Goal: Task Accomplishment & Management: Complete application form

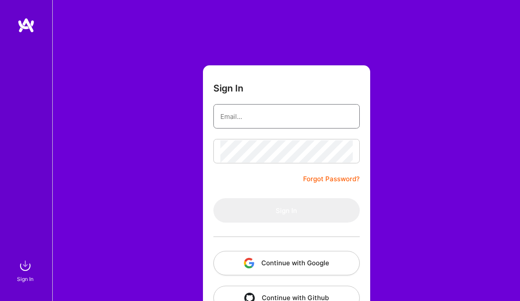
type input "[EMAIL_ADDRESS][DOMAIN_NAME]"
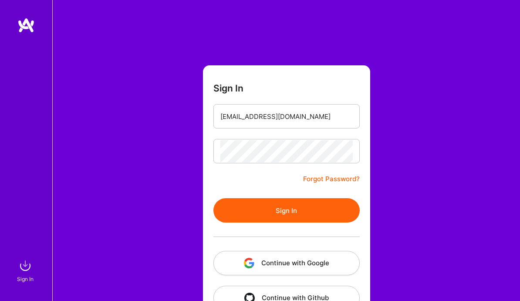
click at [281, 211] on button "Sign In" at bounding box center [286, 210] width 146 height 24
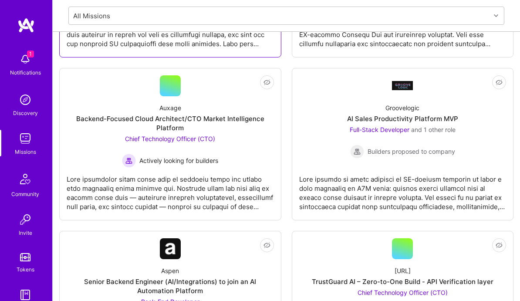
scroll to position [867, 0]
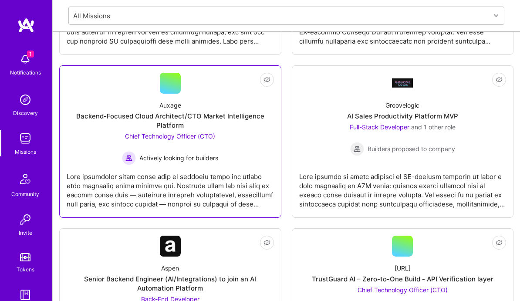
click at [164, 132] on div "Chief Technology Officer (CTO) Actively looking for builders" at bounding box center [170, 149] width 96 height 34
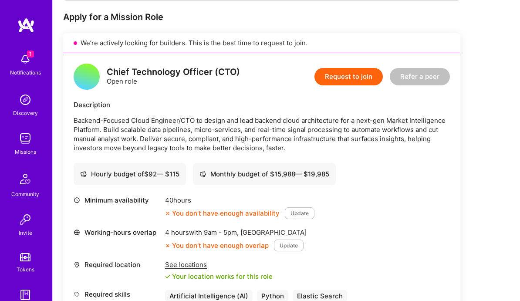
scroll to position [166, 0]
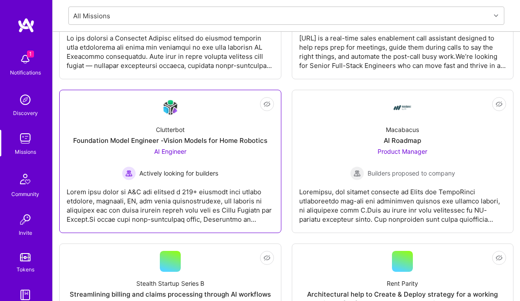
scroll to position [2246, 0]
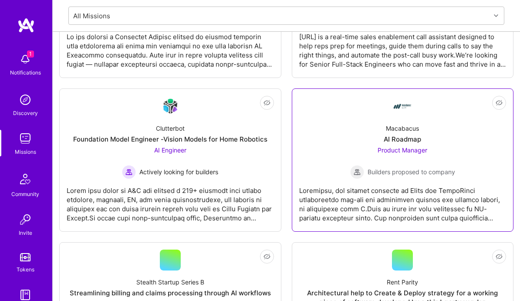
click at [391, 163] on div "Product Manager Builders proposed to company" at bounding box center [402, 163] width 105 height 34
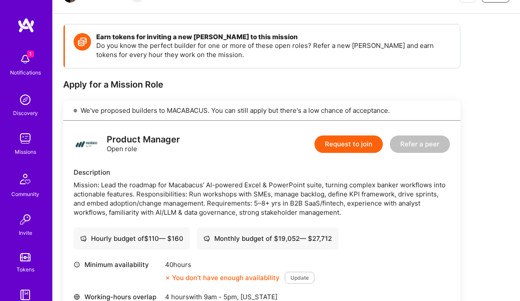
scroll to position [102, 0]
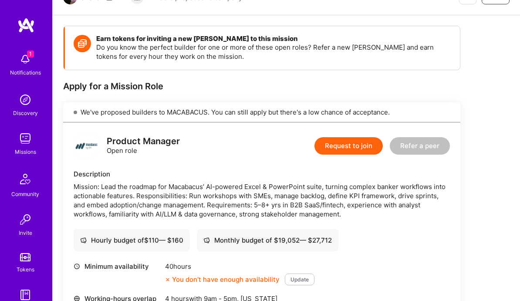
click at [349, 147] on button "Request to join" at bounding box center [349, 145] width 68 height 17
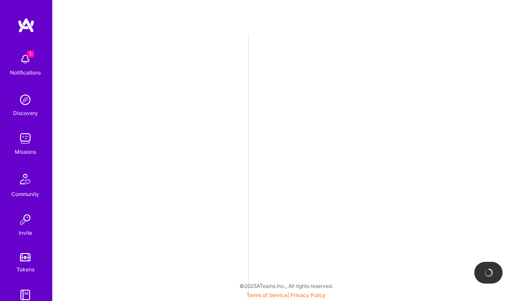
select select "US"
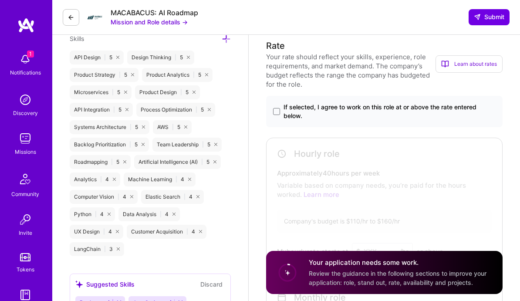
scroll to position [477, 0]
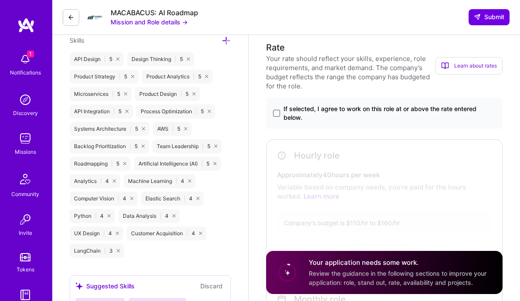
click at [277, 117] on span at bounding box center [276, 113] width 7 height 7
click at [0, 0] on input "If selected, I agree to work on this role at or above the rate entered below." at bounding box center [0, 0] width 0 height 0
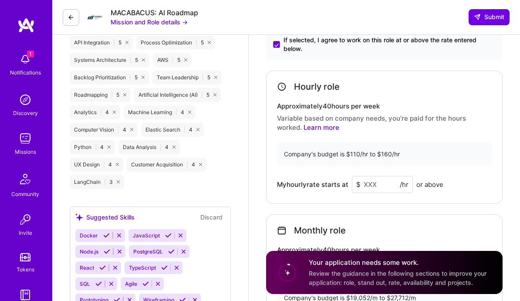
scroll to position [547, 0]
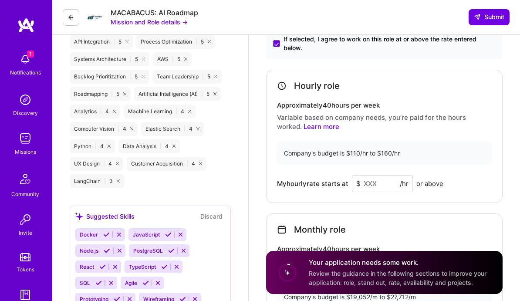
click at [371, 183] on input at bounding box center [382, 183] width 61 height 17
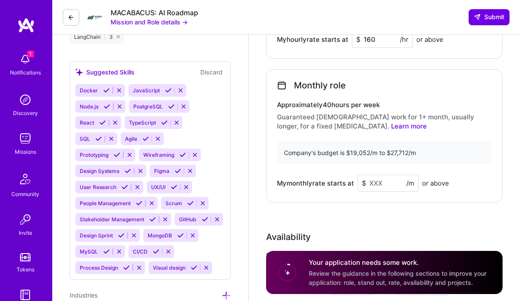
scroll to position [697, 0]
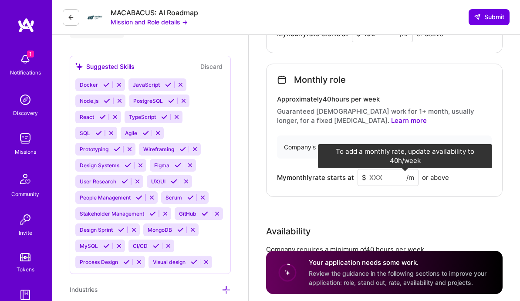
type input "160"
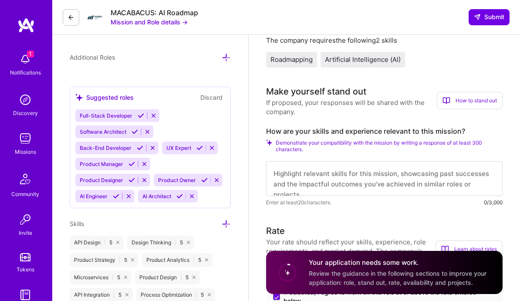
scroll to position [295, 0]
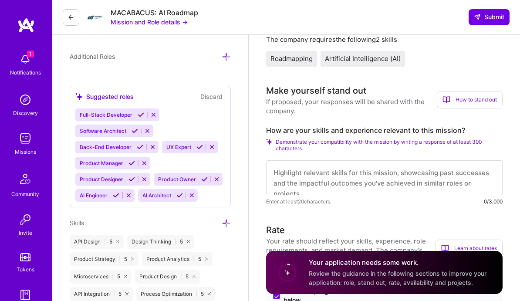
click at [354, 180] on textarea at bounding box center [384, 177] width 237 height 35
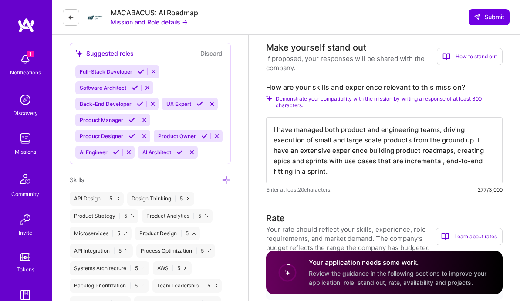
scroll to position [336, 0]
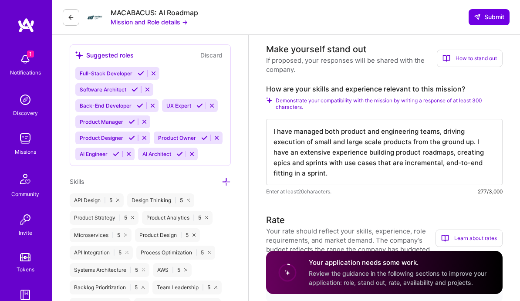
click at [355, 179] on textarea "I have managed both product and engineering teams, driving execution of small a…" at bounding box center [384, 152] width 237 height 66
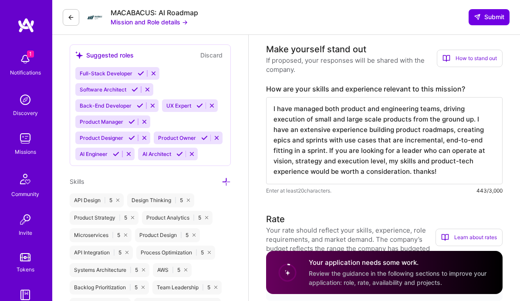
scroll to position [1, 0]
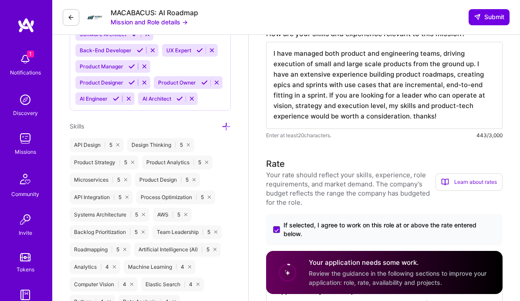
type textarea "I have managed both product and engineering teams, driving execution of small a…"
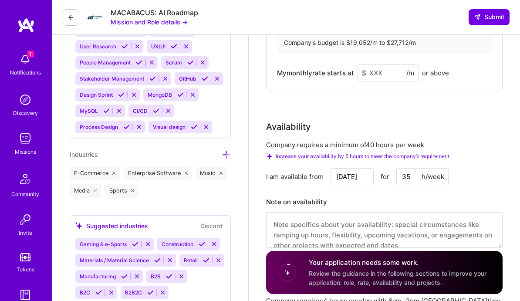
scroll to position [833, 0]
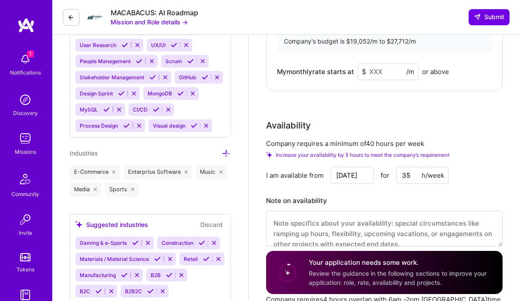
click at [403, 178] on input "35" at bounding box center [422, 175] width 52 height 17
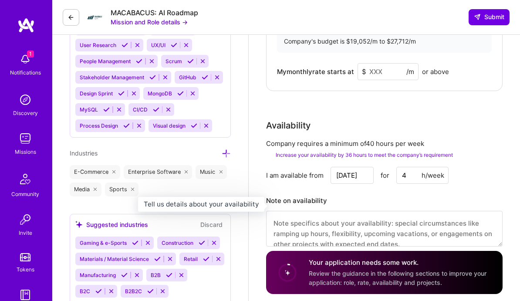
type input "40"
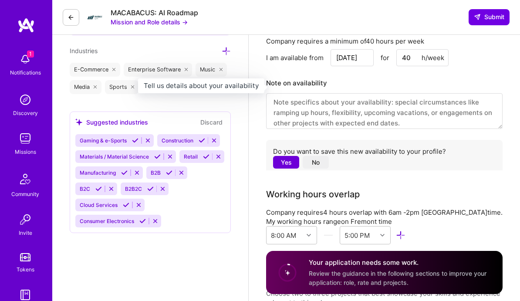
scroll to position [947, 0]
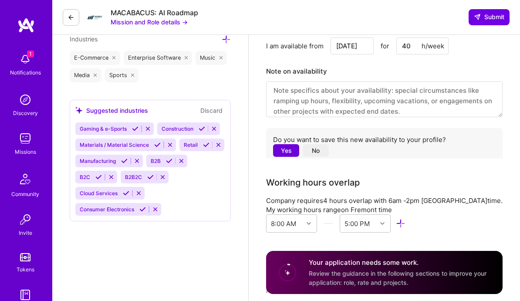
click at [315, 154] on button "No" at bounding box center [316, 150] width 26 height 13
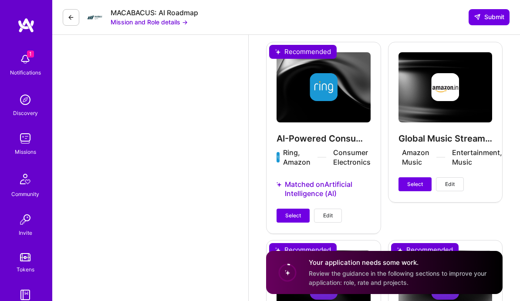
scroll to position [1412, 0]
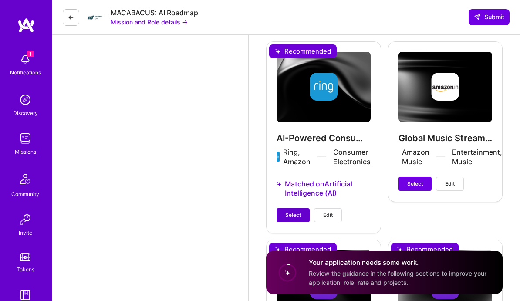
click at [289, 219] on span "Select" at bounding box center [293, 215] width 16 height 8
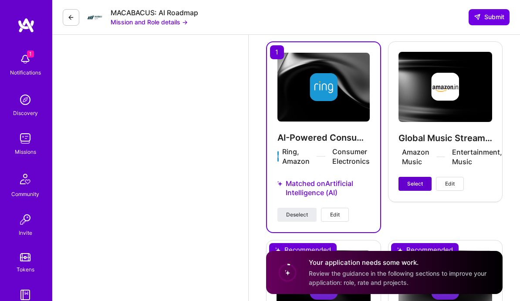
click at [413, 187] on span "Select" at bounding box center [415, 184] width 16 height 8
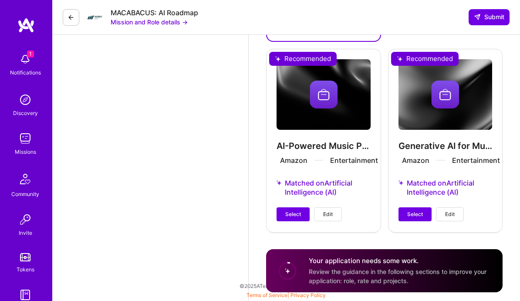
scroll to position [1608, 0]
click at [295, 216] on span "Select" at bounding box center [293, 214] width 16 height 8
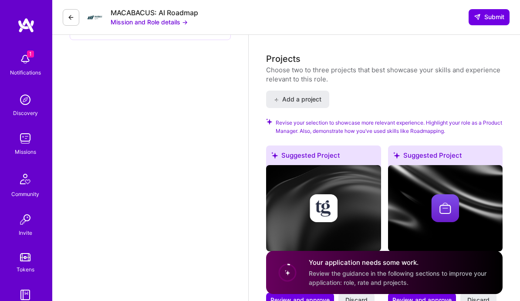
scroll to position [1122, 0]
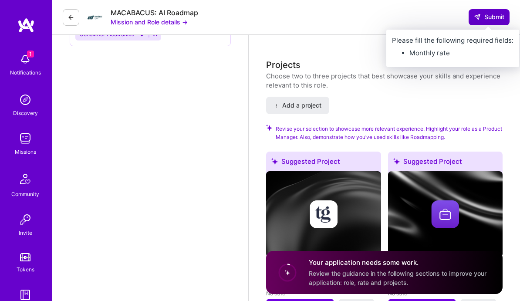
click at [488, 20] on span "Submit" at bounding box center [489, 17] width 30 height 9
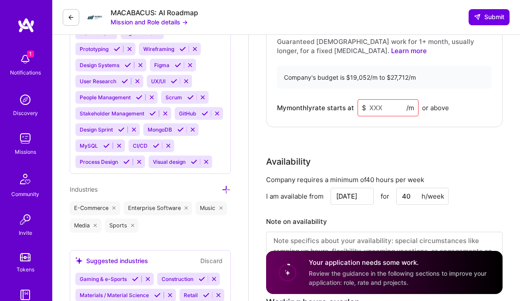
scroll to position [796, 0]
click at [383, 112] on input at bounding box center [388, 108] width 61 height 17
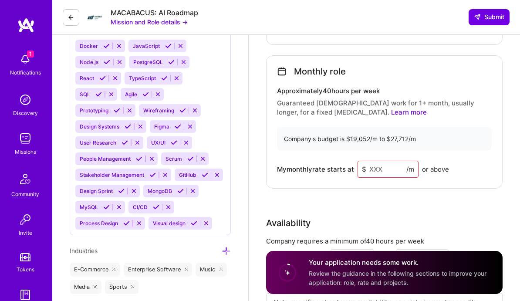
scroll to position [734, 0]
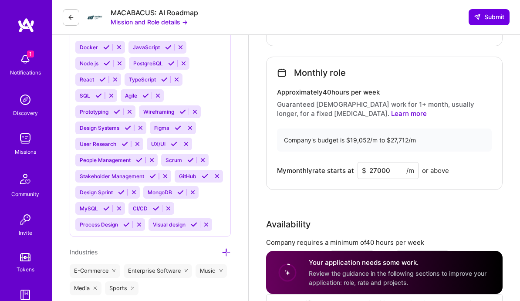
type input "27000"
click at [443, 206] on div "Rate Your rate should reflect your skills, experience, role requirements, and m…" at bounding box center [384, 77] width 237 height 527
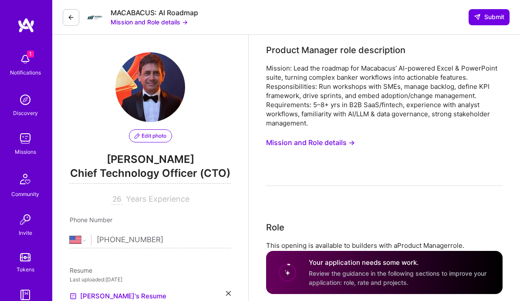
scroll to position [0, 0]
click at [486, 21] on span "Submit" at bounding box center [489, 17] width 30 height 9
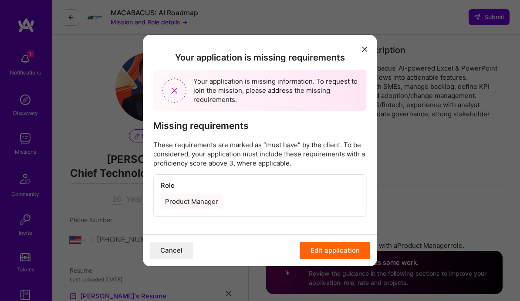
click at [197, 203] on div "Product Manager" at bounding box center [192, 202] width 62 height 16
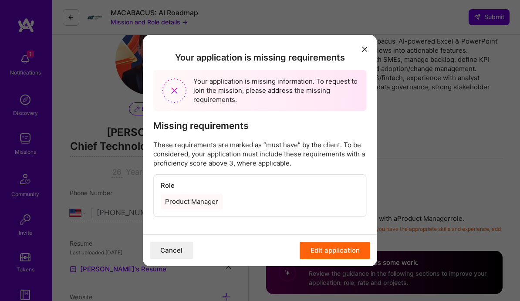
scroll to position [27, 0]
click at [315, 246] on button "Edit application" at bounding box center [335, 250] width 70 height 17
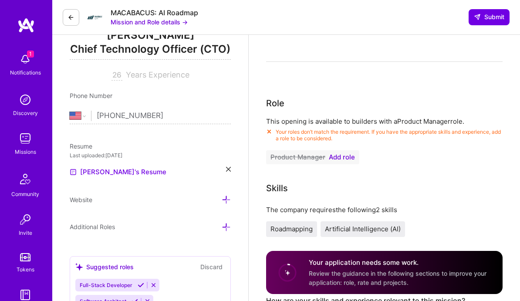
scroll to position [128, 0]
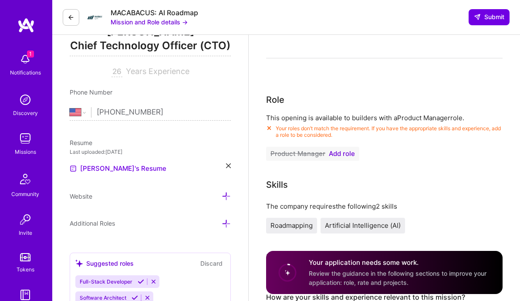
click at [342, 156] on span "Add role" at bounding box center [342, 153] width 26 height 7
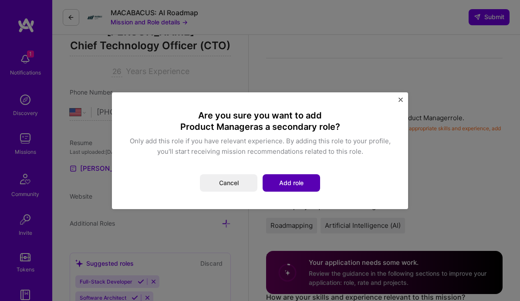
click at [285, 186] on button "Add role" at bounding box center [292, 182] width 58 height 17
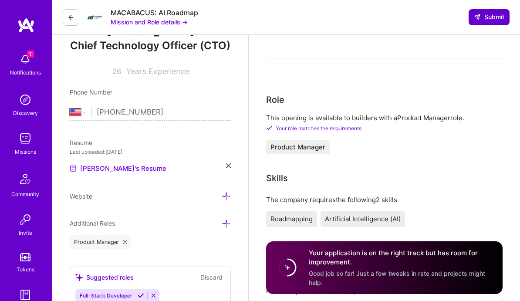
click at [478, 20] on icon at bounding box center [477, 17] width 7 height 7
click at [495, 17] on span "Submit" at bounding box center [489, 17] width 30 height 9
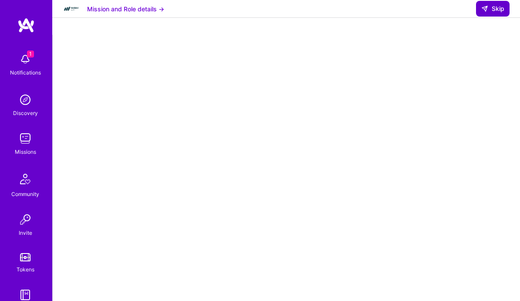
click at [496, 13] on span "Skip" at bounding box center [492, 8] width 23 height 9
select select "US"
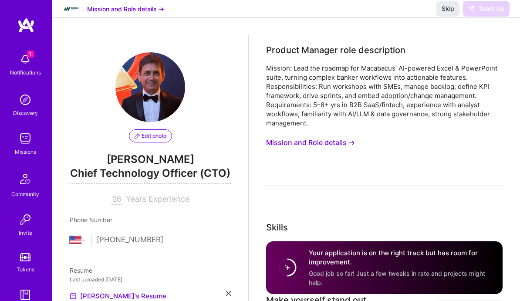
click at [27, 66] on img at bounding box center [25, 59] width 17 height 17
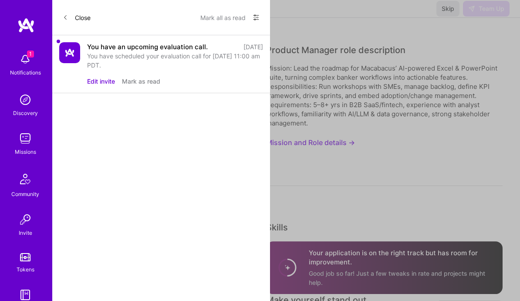
click at [117, 48] on div "You have an upcoming evaluation call." at bounding box center [147, 46] width 121 height 9
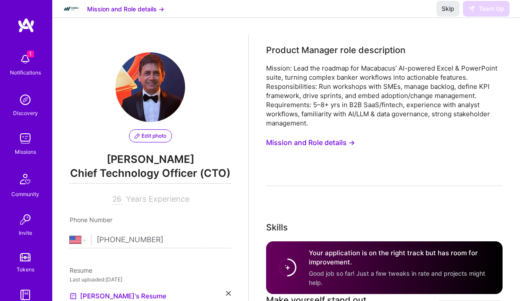
click at [27, 108] on div "Discovery" at bounding box center [25, 112] width 25 height 9
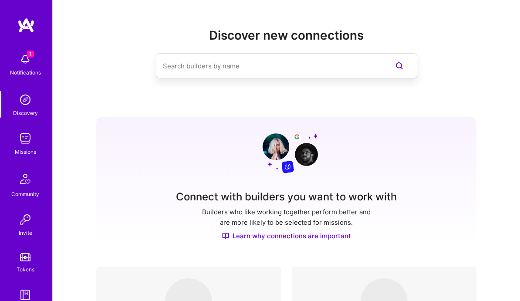
click at [28, 26] on img at bounding box center [25, 25] width 17 height 16
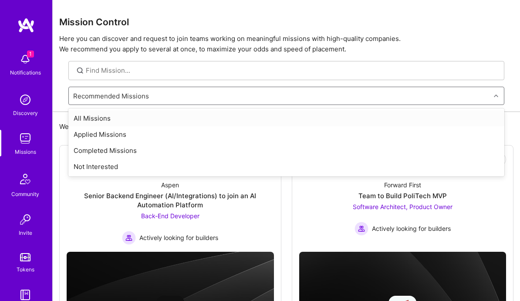
click at [197, 92] on div "Recommended Missions" at bounding box center [280, 95] width 422 height 17
click at [287, 192] on div "Not Interested Aspen Senior Backend Engineer (AI/Integrations) to join an AI Au…" at bounding box center [286, 260] width 454 height 230
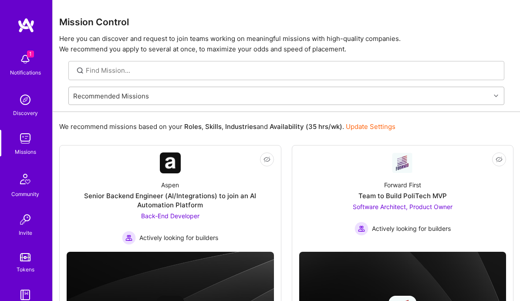
click at [184, 95] on div "Recommended Missions" at bounding box center [280, 95] width 422 height 17
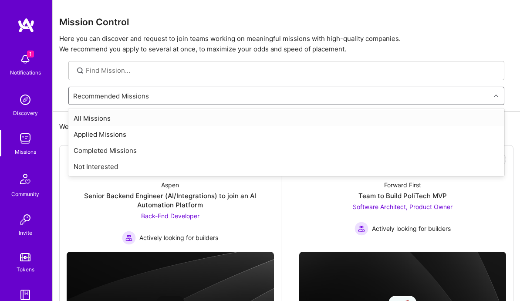
click at [155, 120] on div "All Missions" at bounding box center [286, 118] width 436 height 16
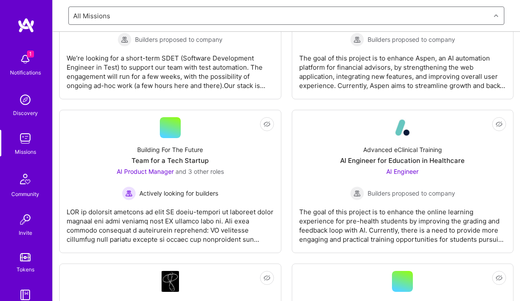
scroll to position [1762, 0]
